Goal: Task Accomplishment & Management: Manage account settings

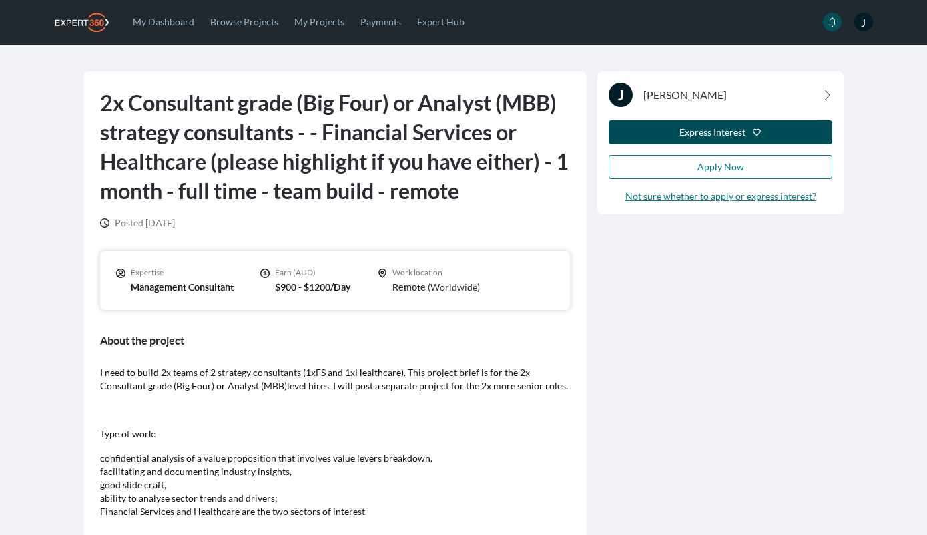
click at [703, 132] on div "Express Interest" at bounding box center [712, 131] width 66 height 13
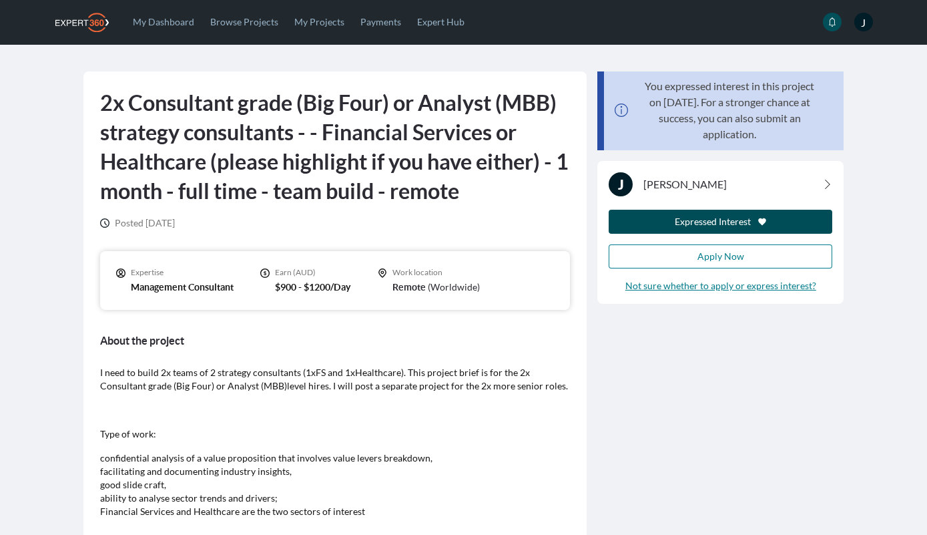
click at [666, 225] on div "Expressed Interest" at bounding box center [720, 221] width 202 height 13
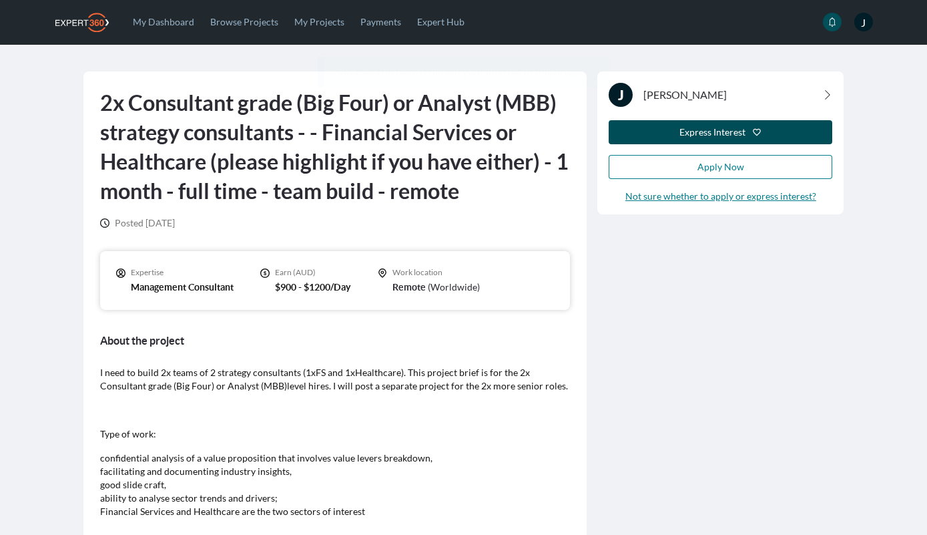
click at [730, 127] on div "Express Interest" at bounding box center [712, 131] width 66 height 13
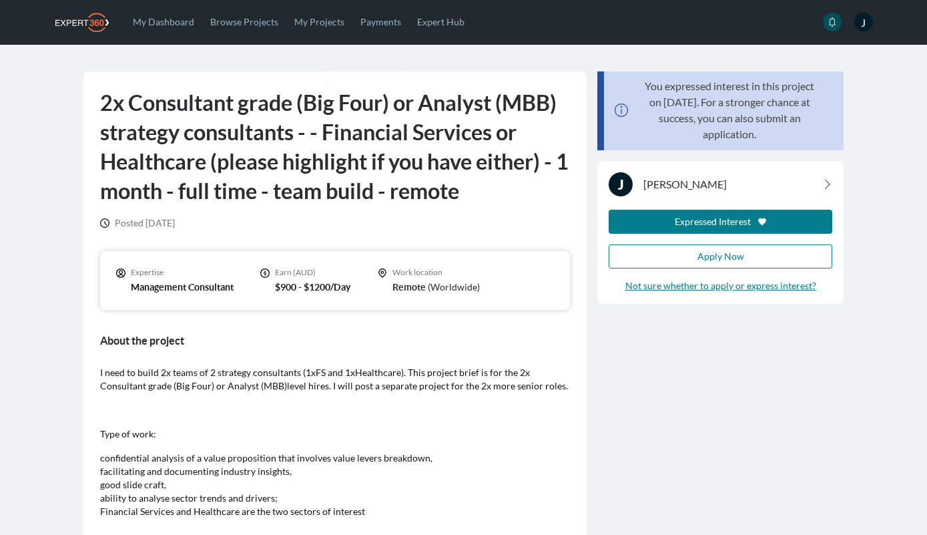
click at [721, 208] on div "J Joel Pearce Expressed Interest Apply Now Not sure whether to apply or express…" at bounding box center [721, 232] width 224 height 120
click at [667, 396] on div "You expressed interest in this project on 27 Aug 2025. For a stronger chance at…" at bounding box center [720, 498] width 257 height 854
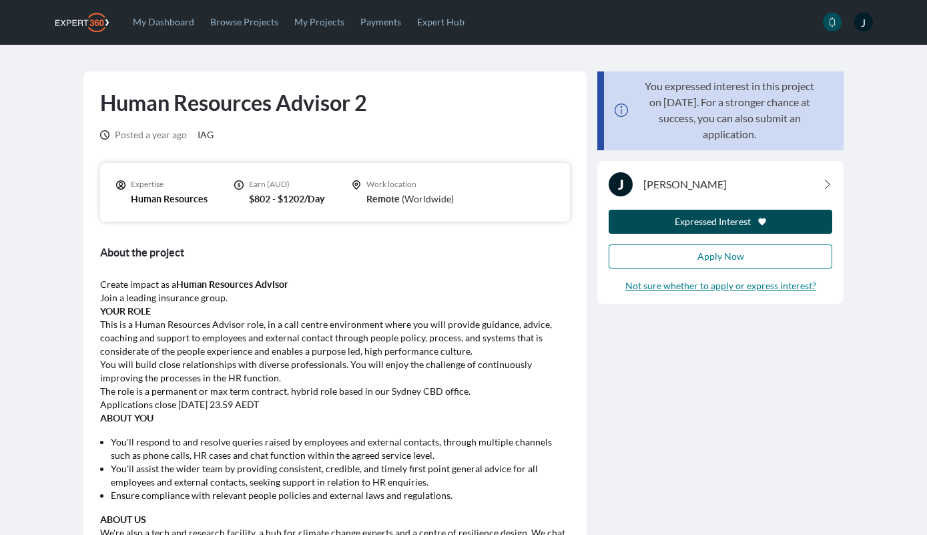
click at [720, 224] on div "Expressed Interest" at bounding box center [713, 221] width 76 height 13
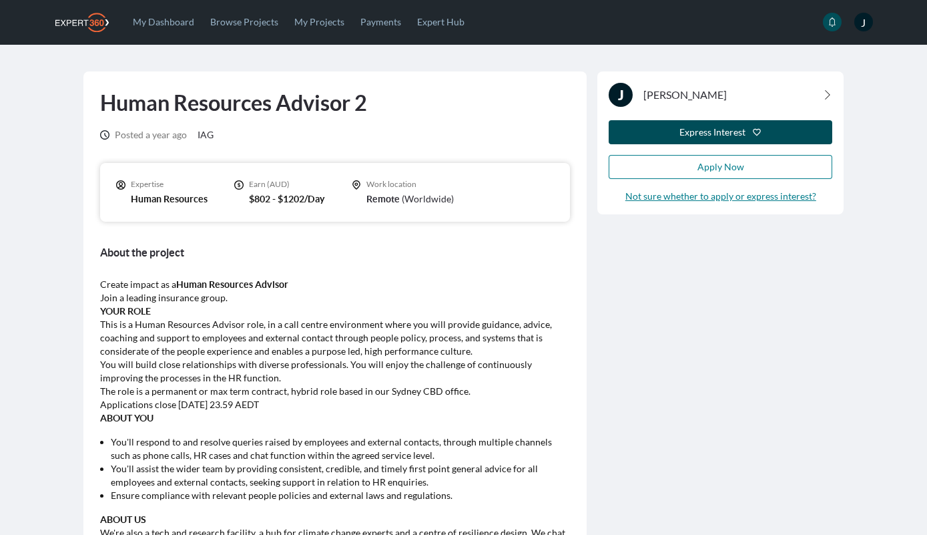
click at [717, 132] on div "Express Interest" at bounding box center [712, 131] width 66 height 13
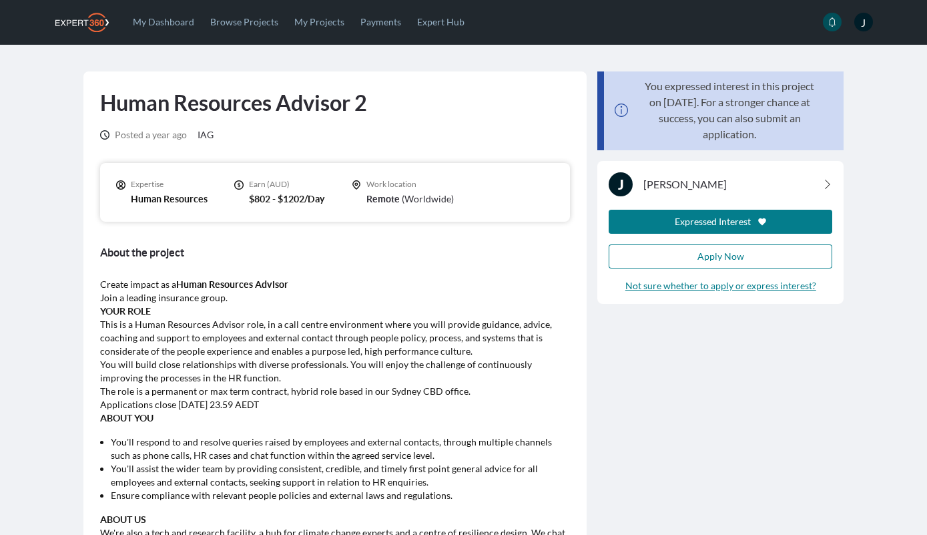
drag, startPoint x: 716, startPoint y: 105, endPoint x: 757, endPoint y: 135, distance: 51.1
click at [757, 135] on p "You expressed interest in this project on [DATE]. For a stronger chance at succ…" at bounding box center [729, 110] width 183 height 64
click at [697, 223] on div "Expressed Interest" at bounding box center [713, 221] width 76 height 13
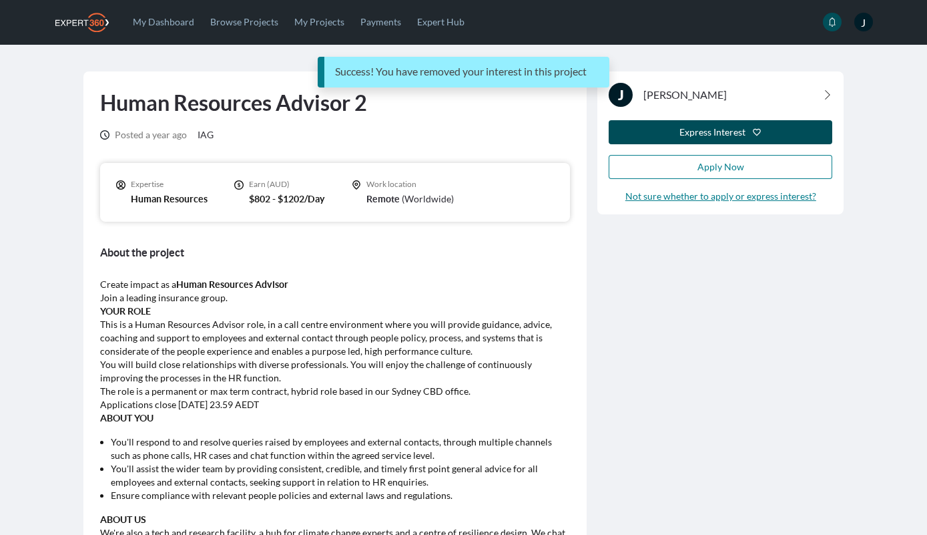
click at [697, 126] on div "Express Interest" at bounding box center [712, 131] width 66 height 13
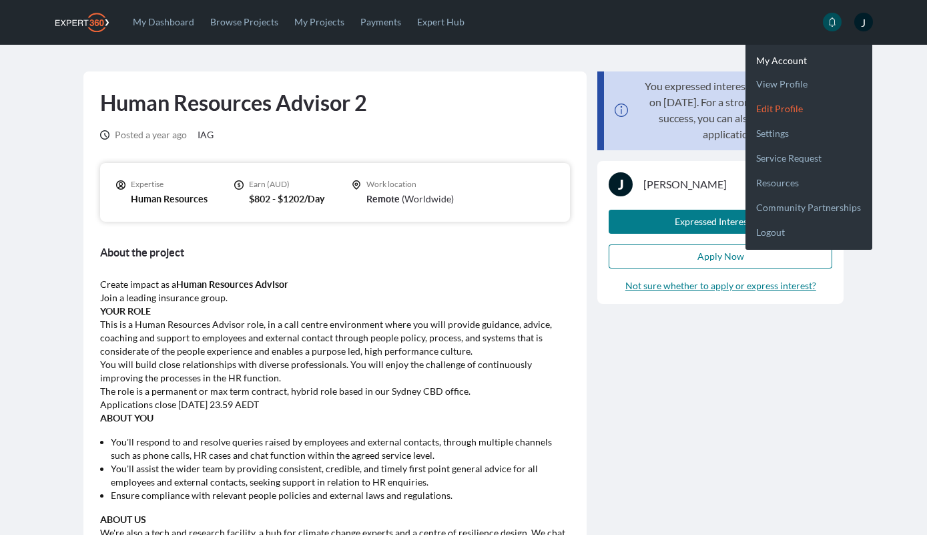
click at [791, 106] on link "Edit profile" at bounding box center [808, 103] width 127 height 25
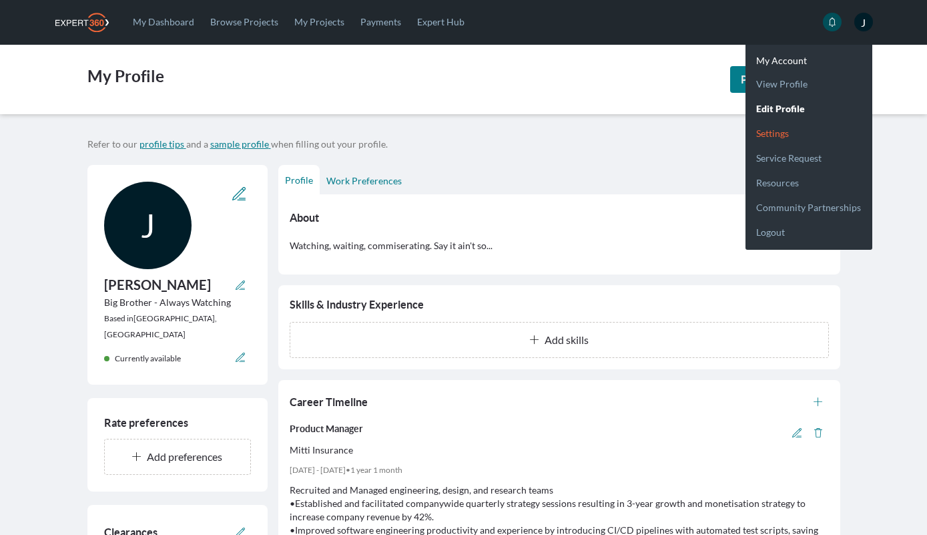
click at [773, 129] on link "Settings" at bounding box center [808, 127] width 127 height 25
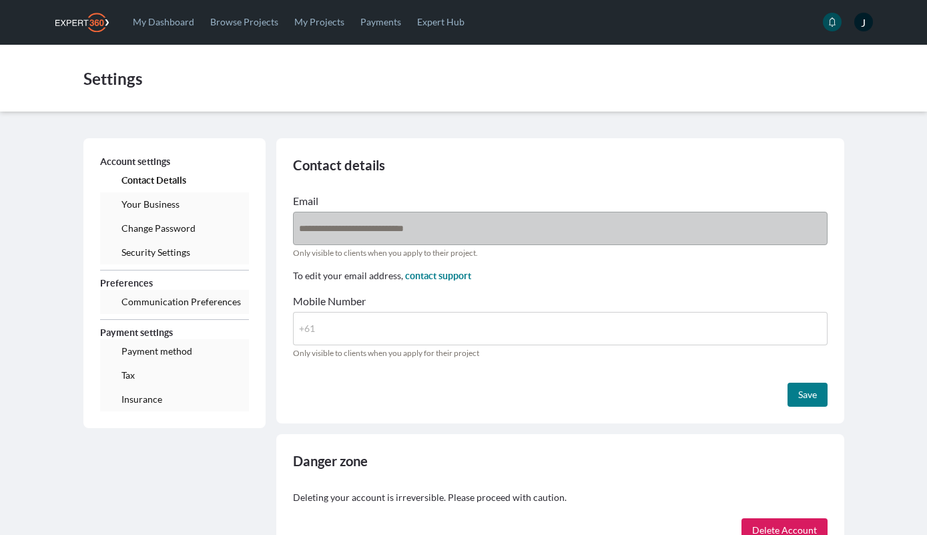
click at [461, 102] on h1 "Settings" at bounding box center [463, 102] width 761 height 67
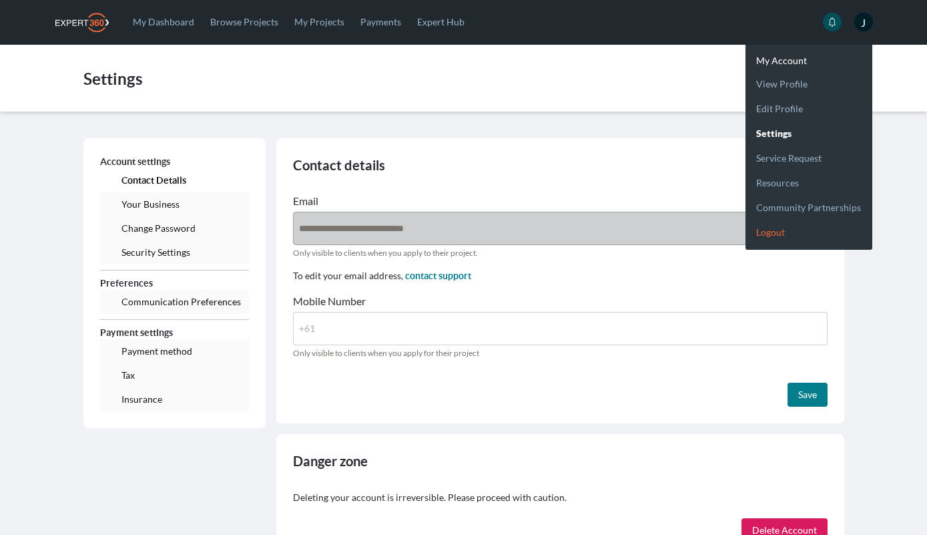
click at [773, 228] on link "Logout" at bounding box center [808, 226] width 127 height 25
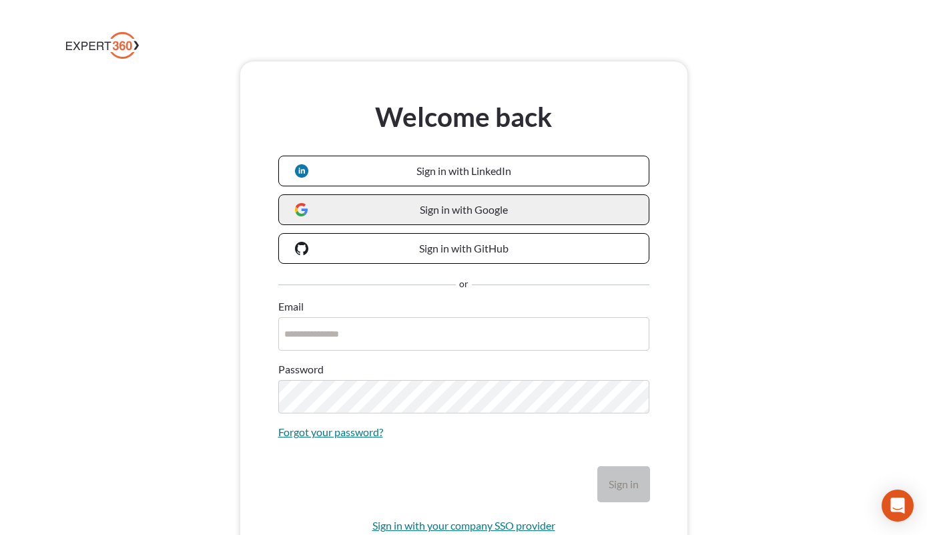
click at [448, 218] on link "Sign in with Google" at bounding box center [463, 209] width 371 height 31
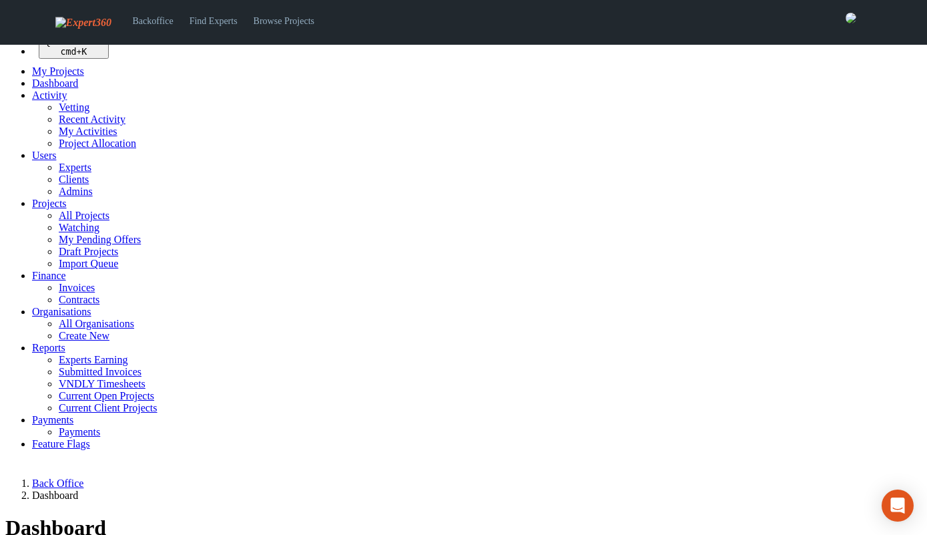
click at [47, 161] on span "Users" at bounding box center [44, 154] width 24 height 11
